Goal: Task Accomplishment & Management: Manage account settings

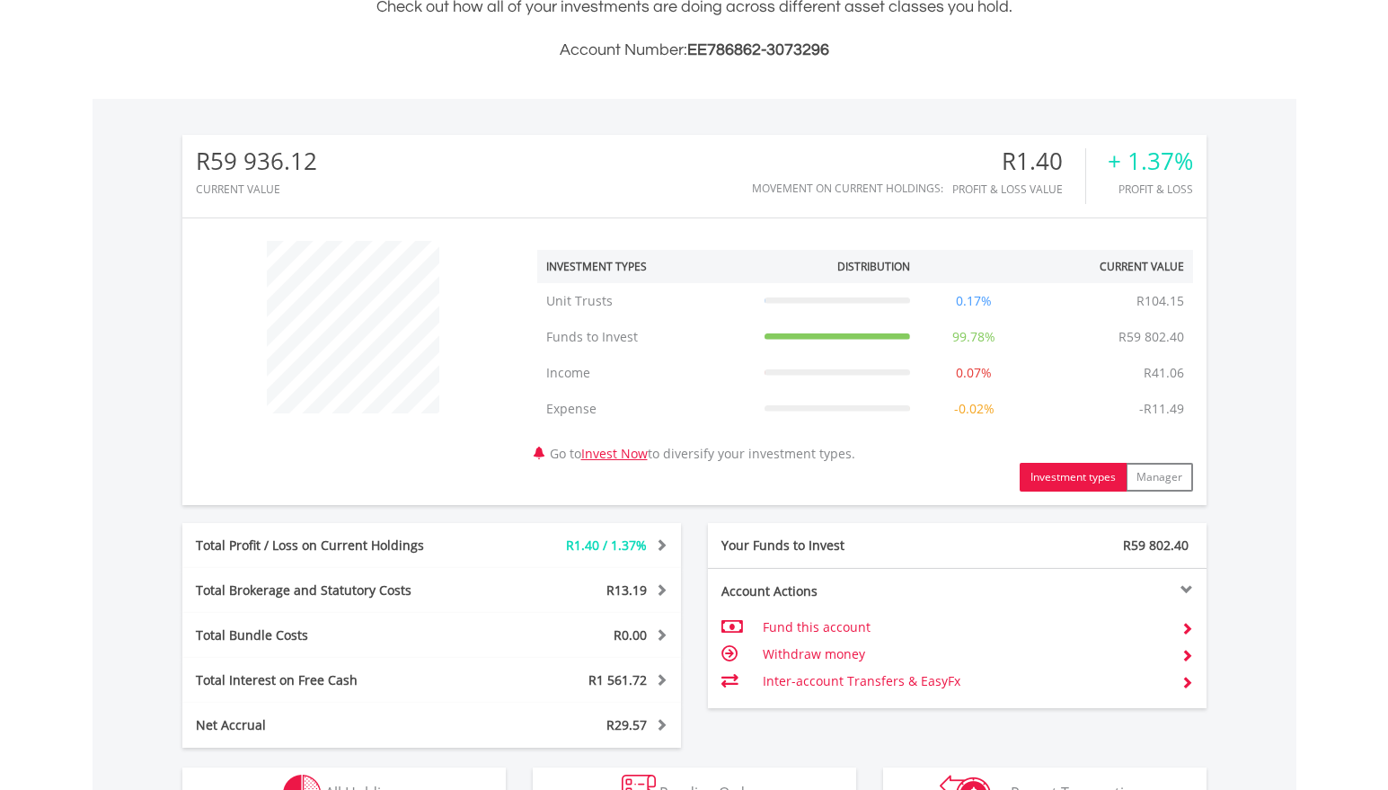
scroll to position [801, 0]
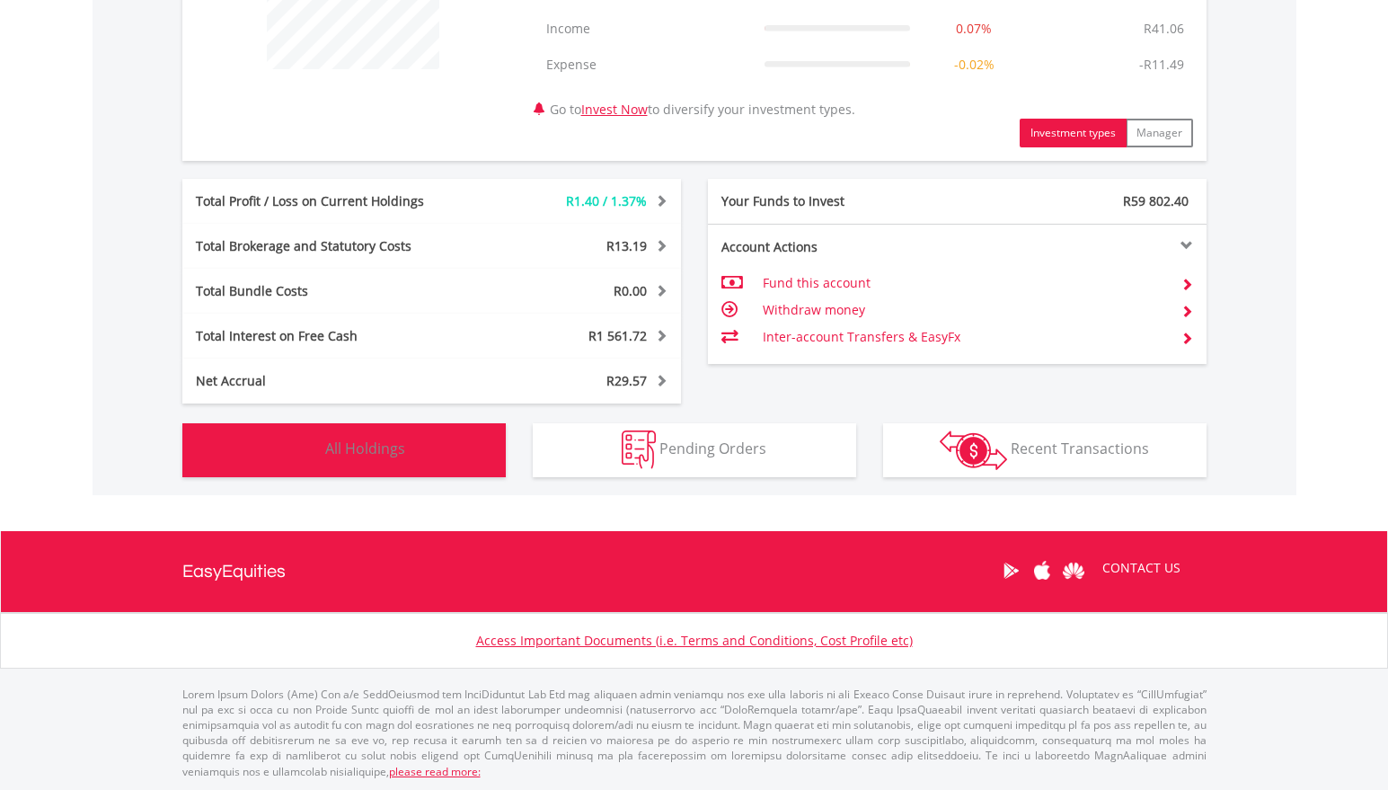
click at [431, 436] on button "Holdings All Holdings" at bounding box center [343, 450] width 323 height 54
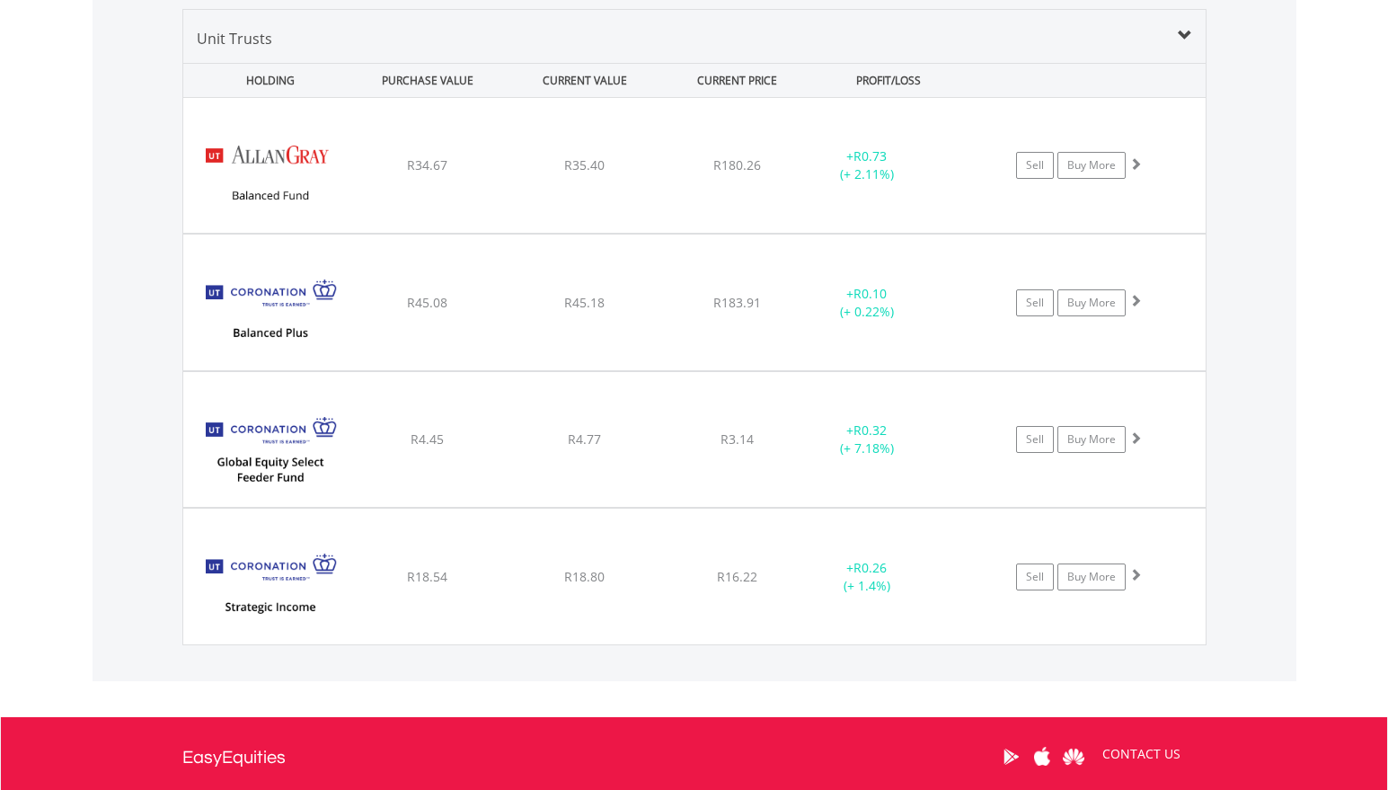
scroll to position [1332, 0]
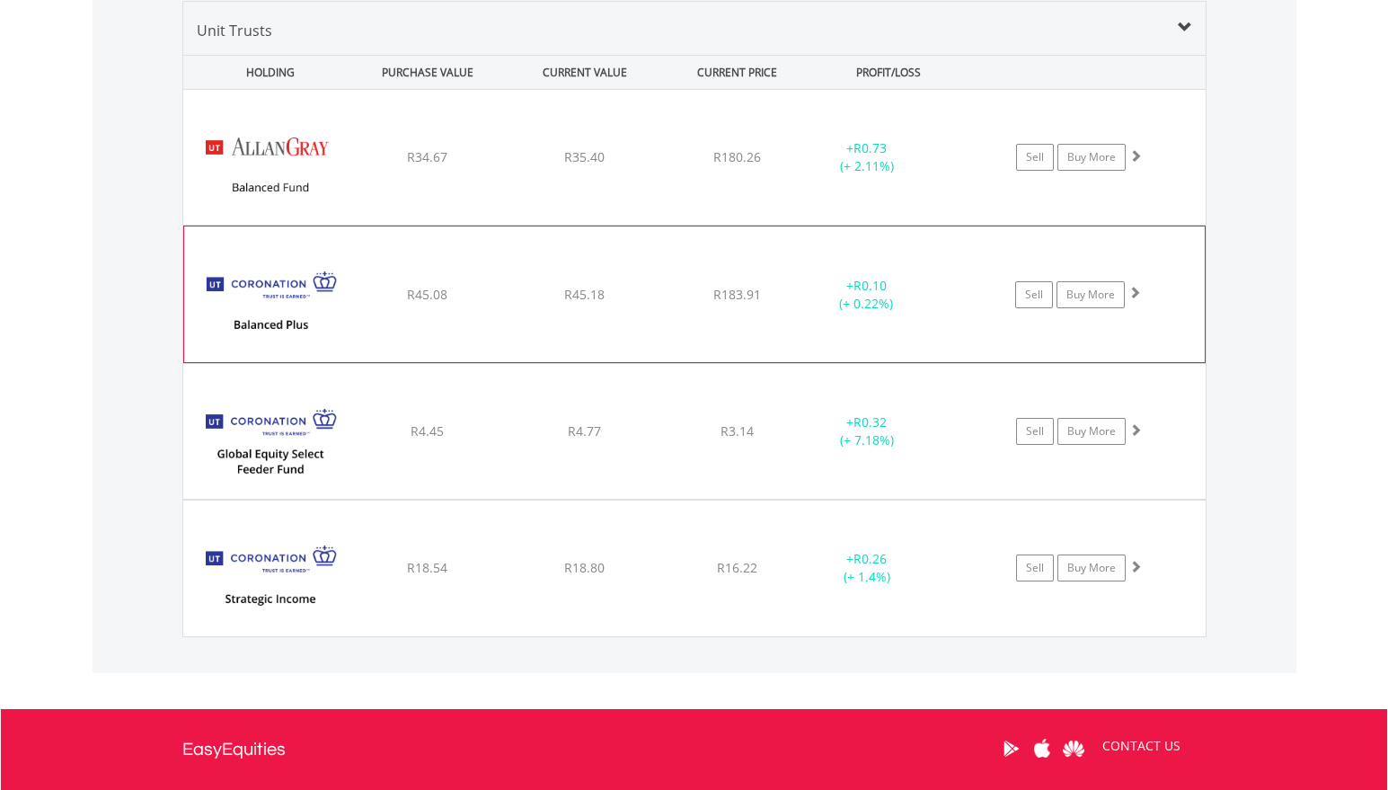
click at [704, 225] on div "﻿ Coronation Balanced Plus Fund R45.08 R45.18 R183.91 + R0.10 (+ 0.22%) Sell Bu…" at bounding box center [694, 157] width 1022 height 135
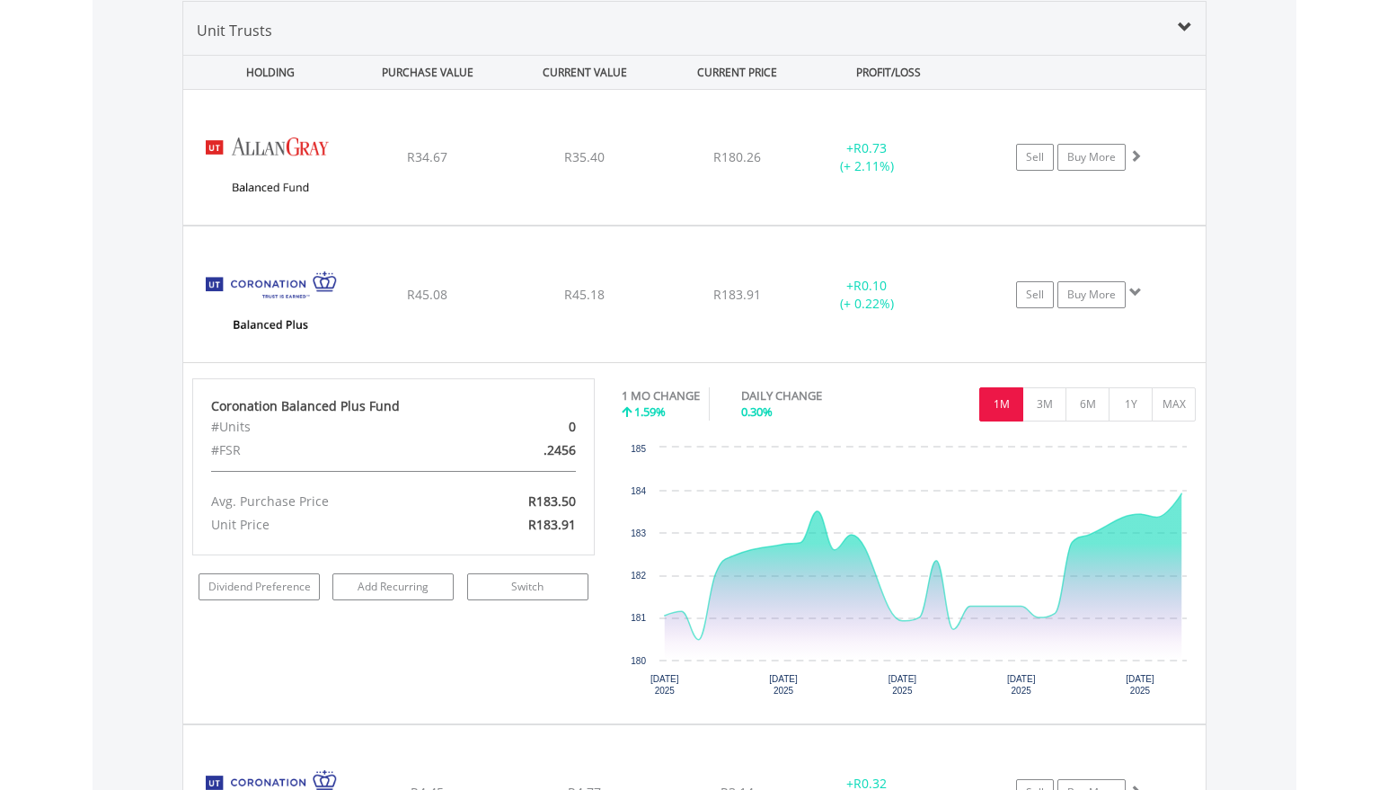
click at [1385, 452] on body "My Investments Invest Now New Listings Sell My Recurring Investments Pending Or…" at bounding box center [694, 6] width 1388 height 2677
drag, startPoint x: 1385, startPoint y: 452, endPoint x: 1387, endPoint y: 468, distance: 16.4
click at [1387, 468] on body "My Investments Invest Now New Listings Sell My Recurring Investments Pending Or…" at bounding box center [694, 6] width 1388 height 2677
drag, startPoint x: 1387, startPoint y: 468, endPoint x: 1394, endPoint y: 478, distance: 11.7
click at [1387, 478] on html "My Investments Invest Now New Listings Sell My Recurring Investments Pending Or…" at bounding box center [694, 6] width 1388 height 2677
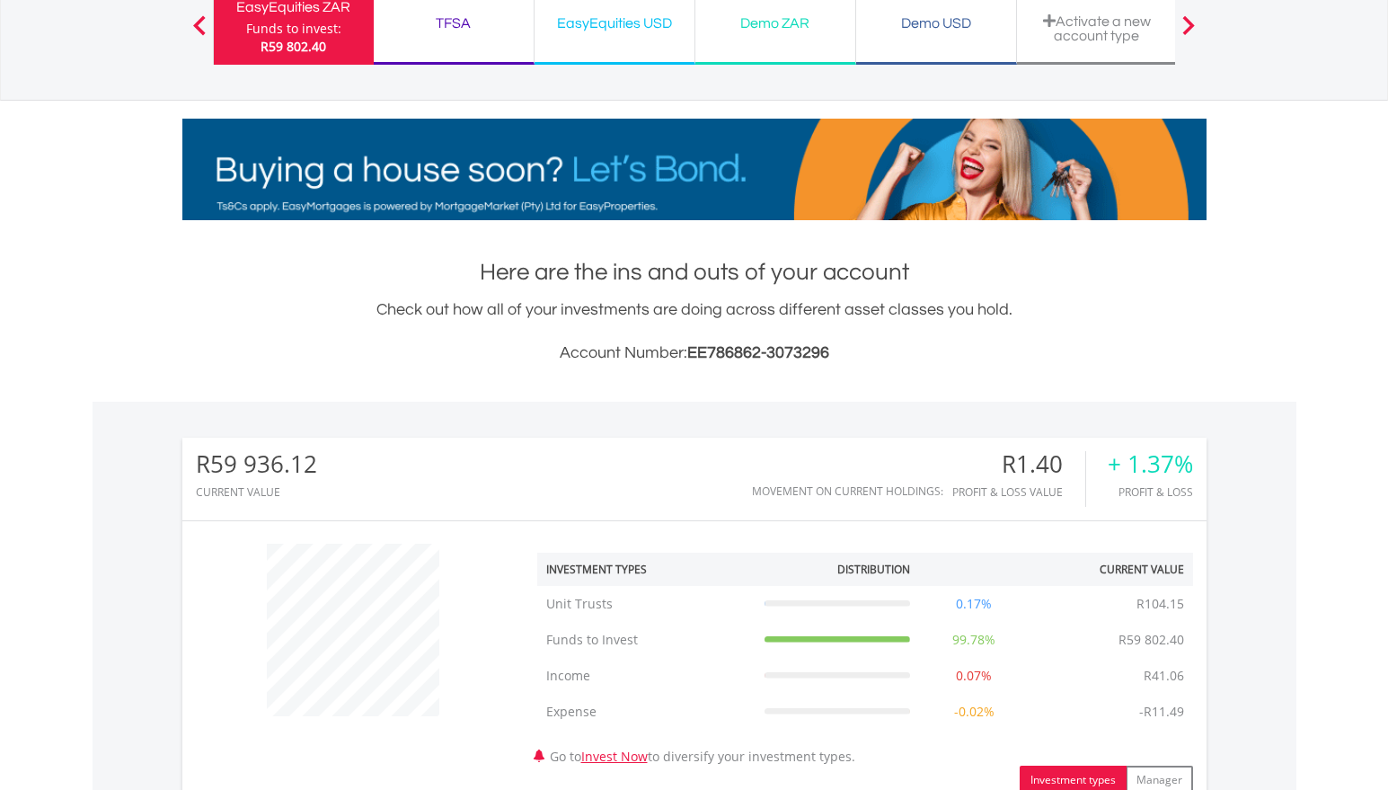
scroll to position [0, 0]
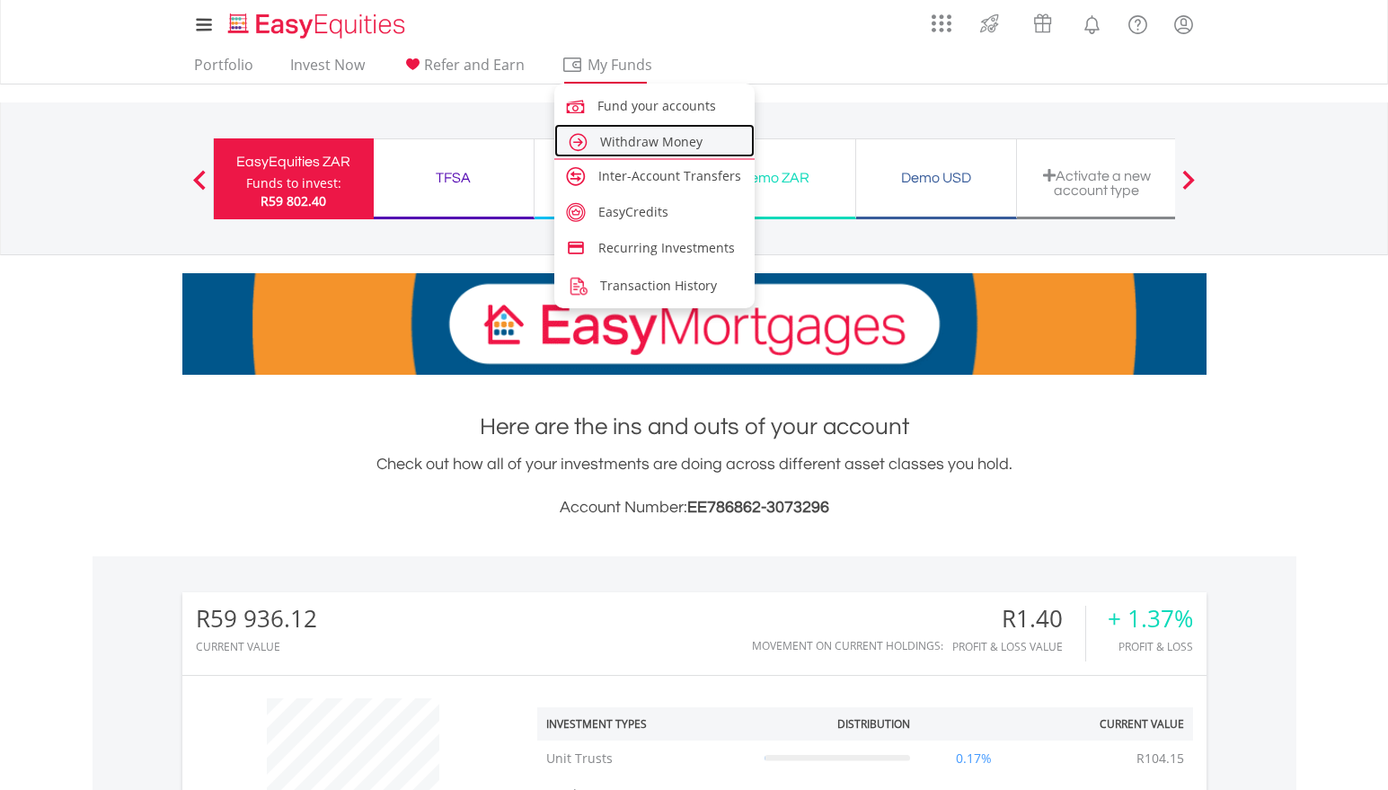
click at [628, 146] on span "Withdraw Money" at bounding box center [651, 141] width 102 height 17
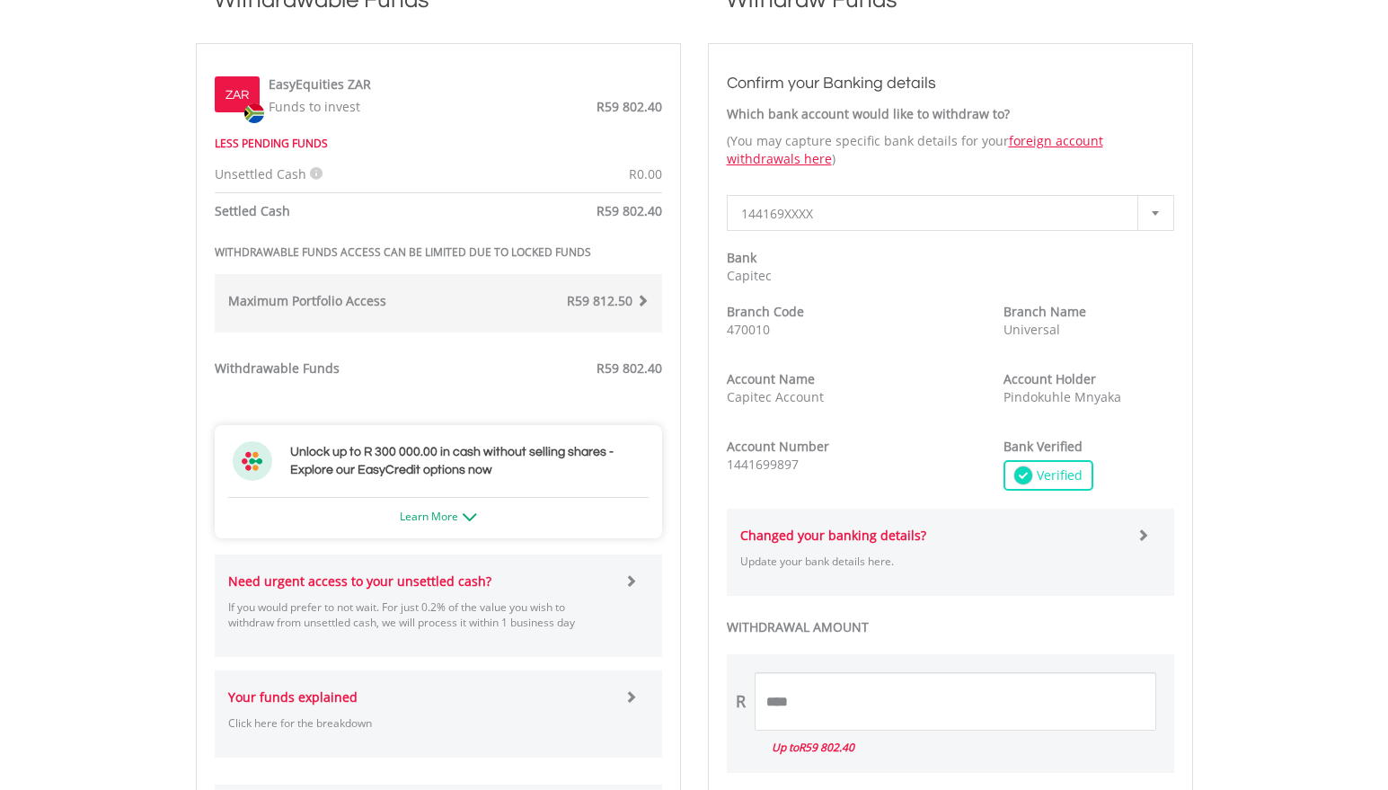
scroll to position [833, 0]
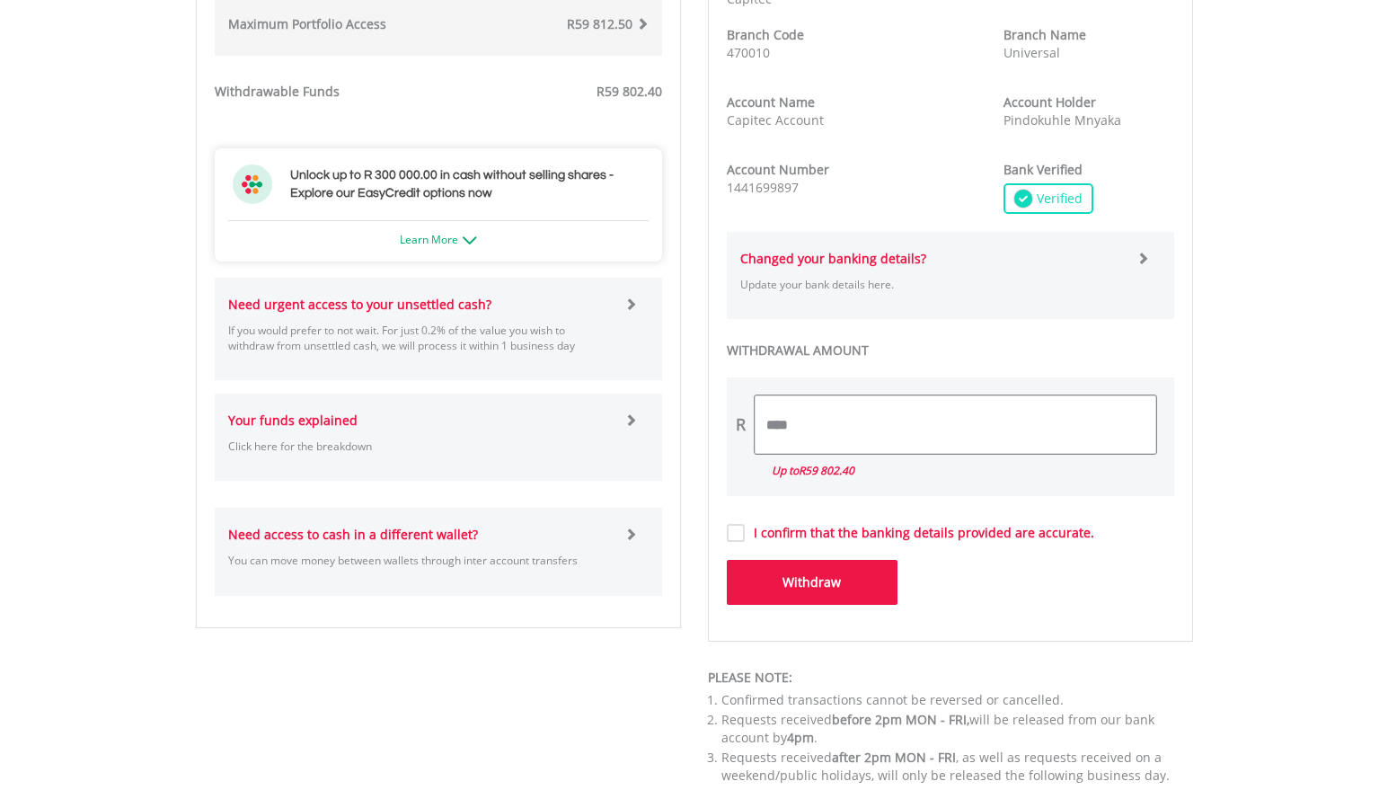
click at [820, 436] on input "****" at bounding box center [956, 424] width 402 height 58
type input "*"
type input "***"
click at [815, 469] on span "R59 802.40" at bounding box center [827, 470] width 56 height 15
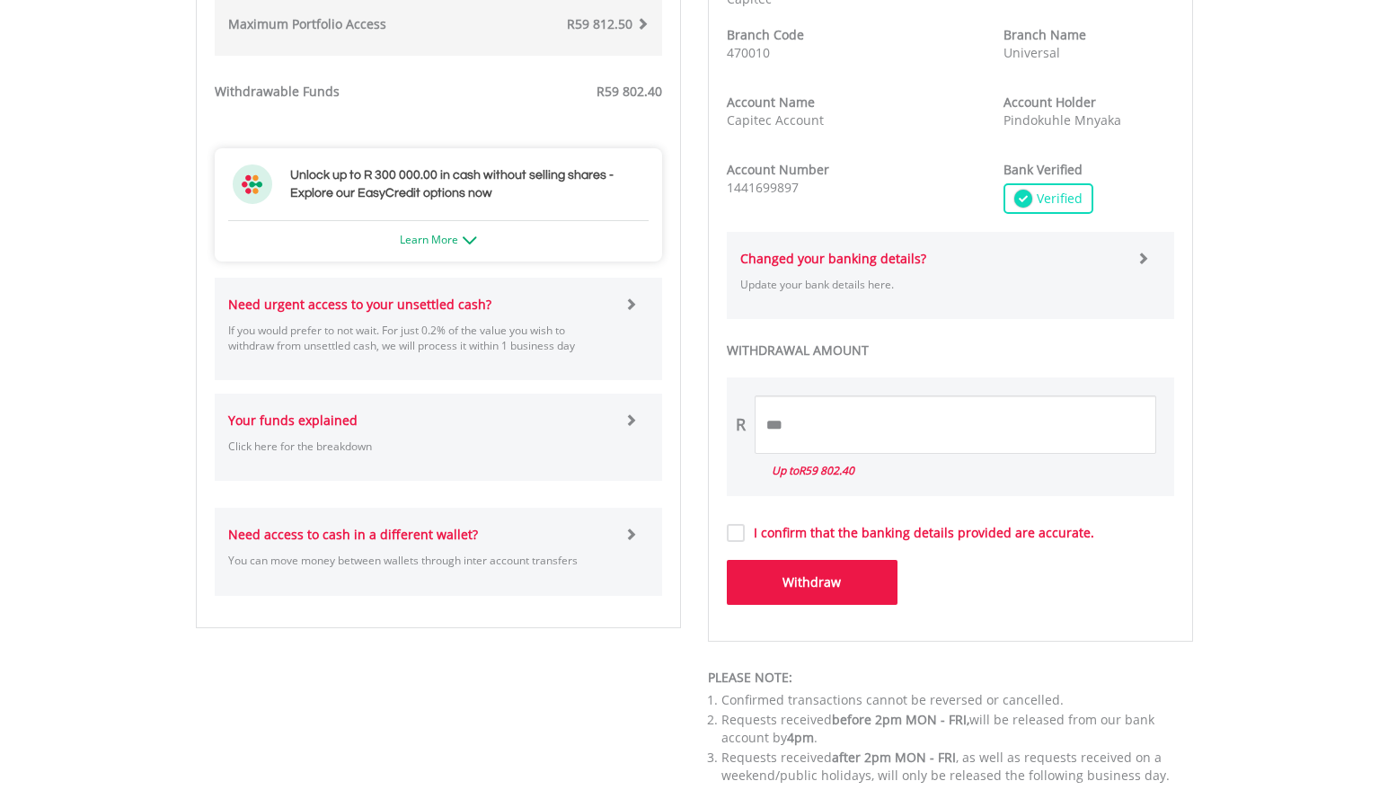
click at [745, 537] on label "I confirm that the banking details provided are accurate." at bounding box center [920, 533] width 350 height 18
click at [838, 574] on button "Withdraw" at bounding box center [812, 582] width 171 height 45
